Goal: Task Accomplishment & Management: Complete application form

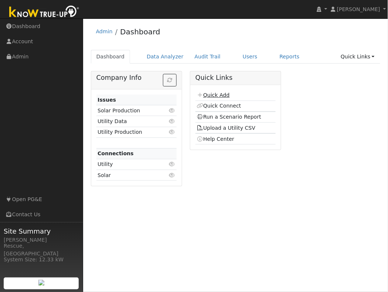
click at [218, 93] on link "Quick Add" at bounding box center [213, 95] width 33 height 6
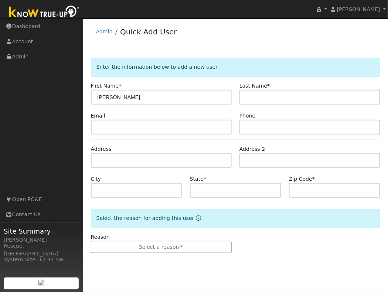
type input "[PERSON_NAME]"
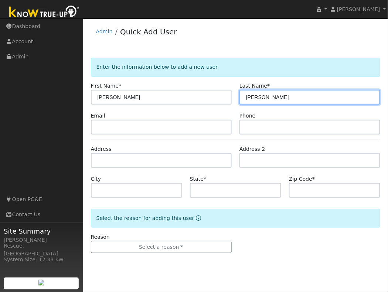
type input "[PERSON_NAME]"
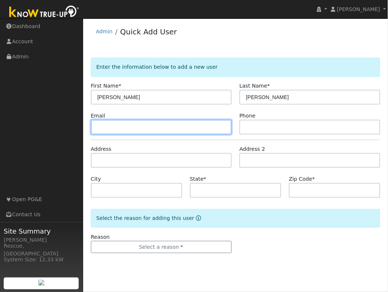
paste input "[EMAIL_ADDRESS][DOMAIN_NAME]"
type input "[EMAIL_ADDRESS][DOMAIN_NAME]"
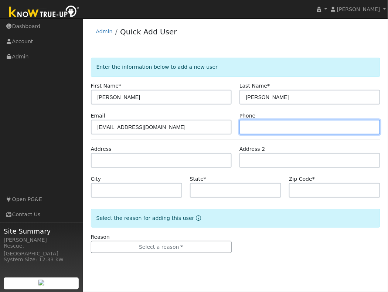
click at [290, 133] on input "text" at bounding box center [309, 127] width 141 height 15
type input "5307135150"
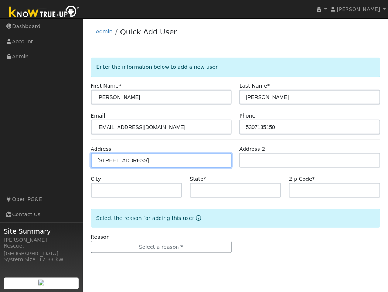
type input "1409 Marble Court"
type input "[GEOGRAPHIC_DATA]"
type input "CA"
type input "95993"
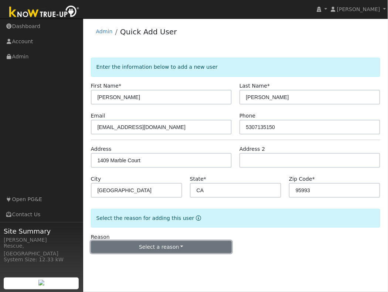
click at [141, 252] on button "Select a reason" at bounding box center [161, 247] width 141 height 13
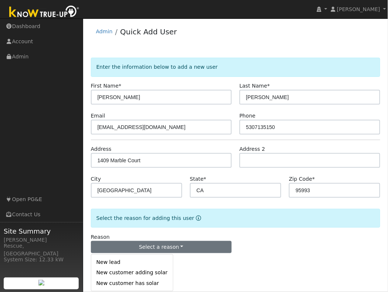
click at [127, 264] on link "New lead" at bounding box center [132, 262] width 82 height 10
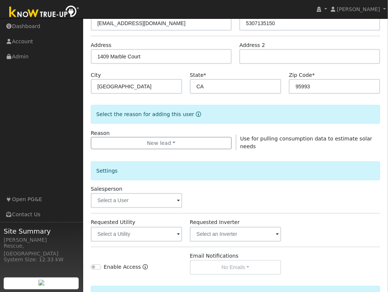
scroll to position [105, 0]
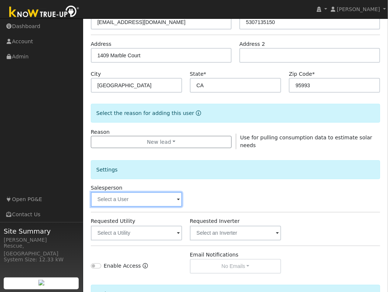
click at [153, 197] on input "text" at bounding box center [136, 199] width 91 height 15
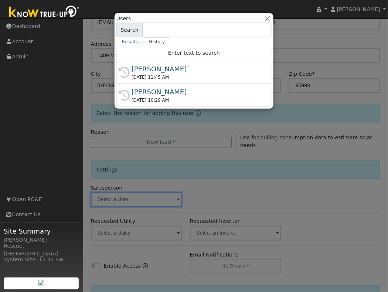
click at [156, 67] on div "[PERSON_NAME]" at bounding box center [198, 69] width 132 height 10
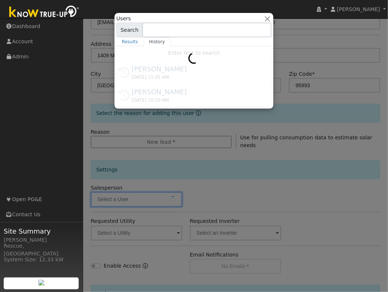
type input "[PERSON_NAME]"
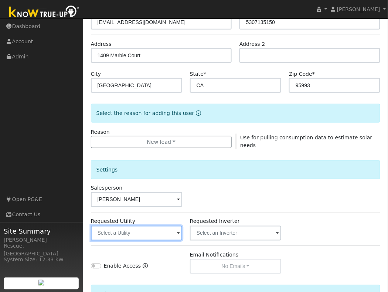
click at [163, 235] on input "text" at bounding box center [136, 233] width 91 height 15
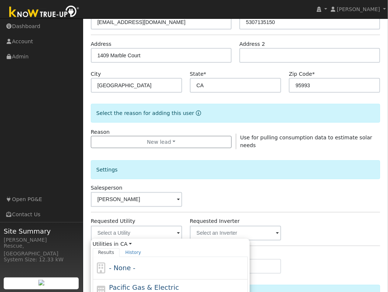
click at [129, 280] on div "Pacific Gas & Electric PG&E" at bounding box center [170, 292] width 155 height 24
type input "Pacific Gas & Electric"
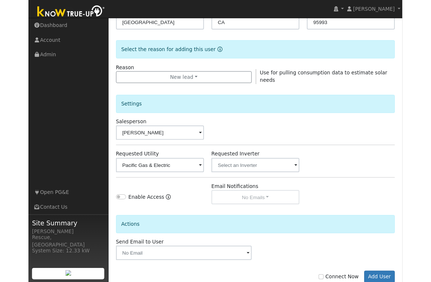
scroll to position [185, 0]
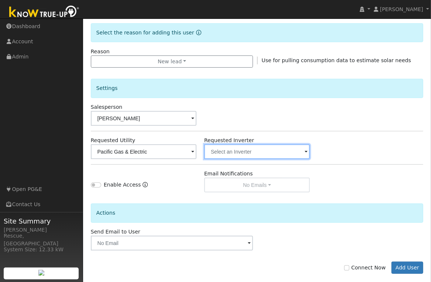
click at [290, 155] on input "text" at bounding box center [257, 151] width 106 height 15
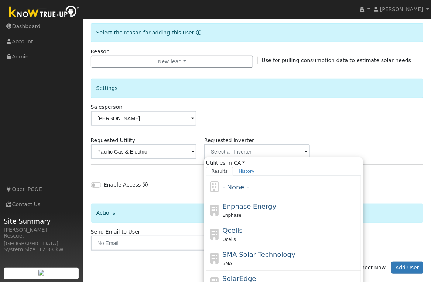
click at [245, 188] on span "- None -" at bounding box center [235, 187] width 26 height 8
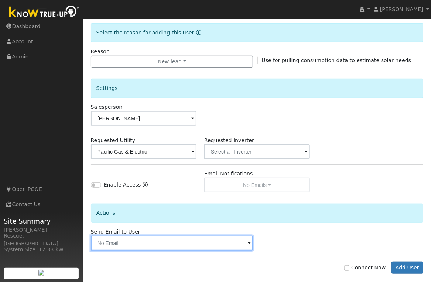
click at [163, 241] on input "text" at bounding box center [172, 242] width 163 height 15
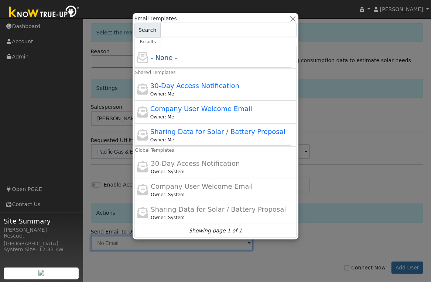
click at [211, 126] on div "Sharing Data for Solar / Battery Proposal Owner: Me" at bounding box center [215, 134] width 163 height 23
type input "Sharing Data for Solar / Battery Proposal"
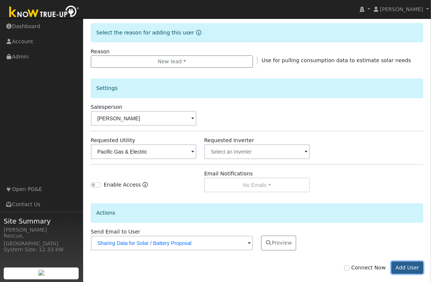
click at [388, 270] on button "Add User" at bounding box center [408, 267] width 32 height 13
